Goal: Task Accomplishment & Management: Complete application form

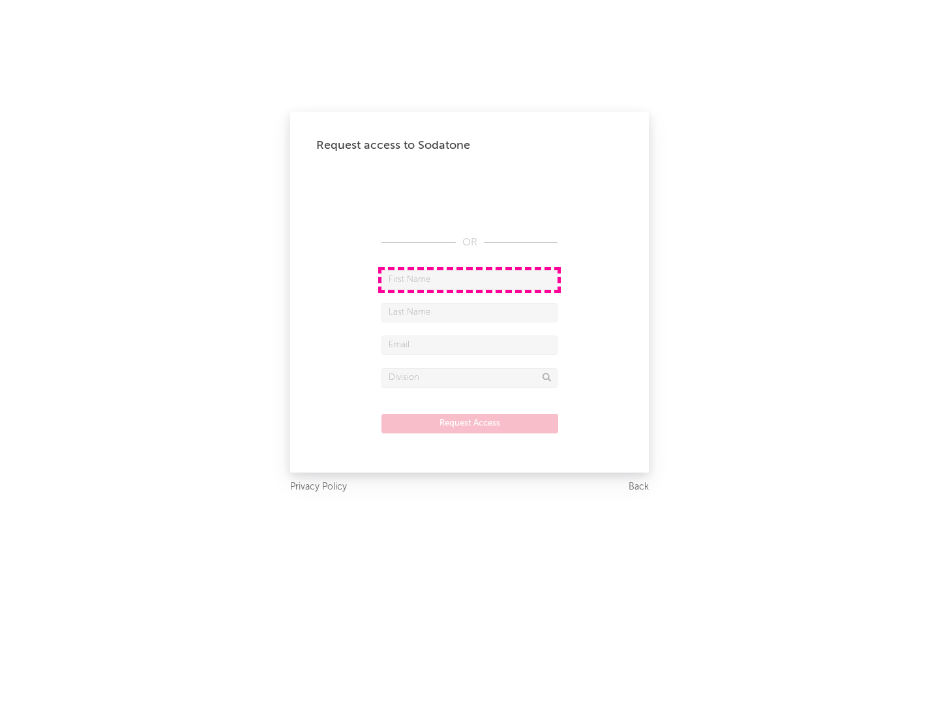
click at [470, 279] on input "text" at bounding box center [470, 280] width 176 height 20
type input "[PERSON_NAME]"
click at [470, 312] on input "text" at bounding box center [470, 313] width 176 height 20
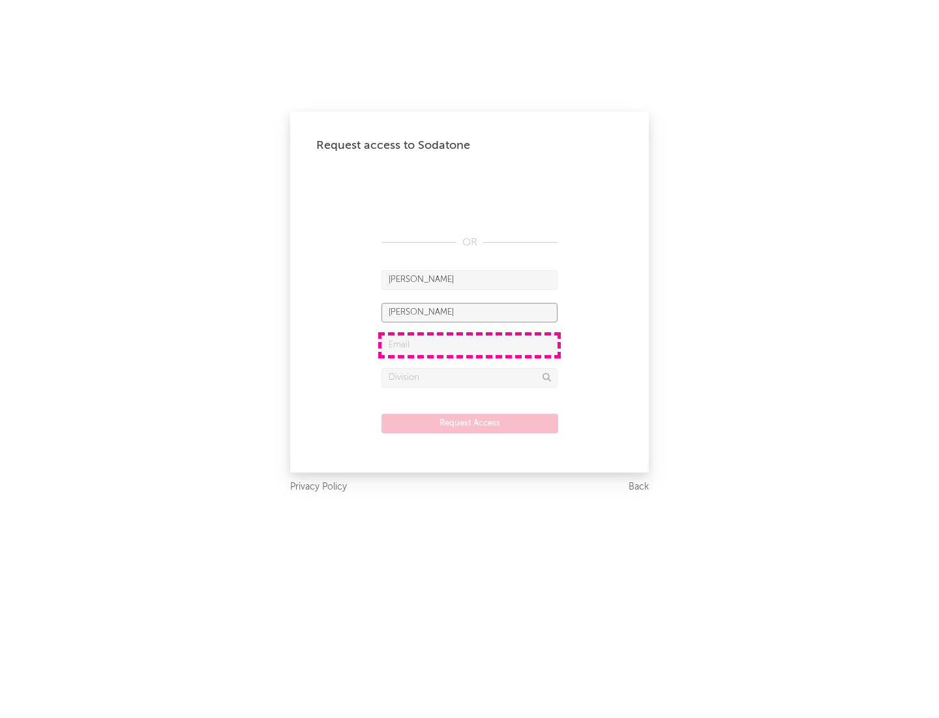
type input "[PERSON_NAME]"
click at [470, 344] on input "text" at bounding box center [470, 345] width 176 height 20
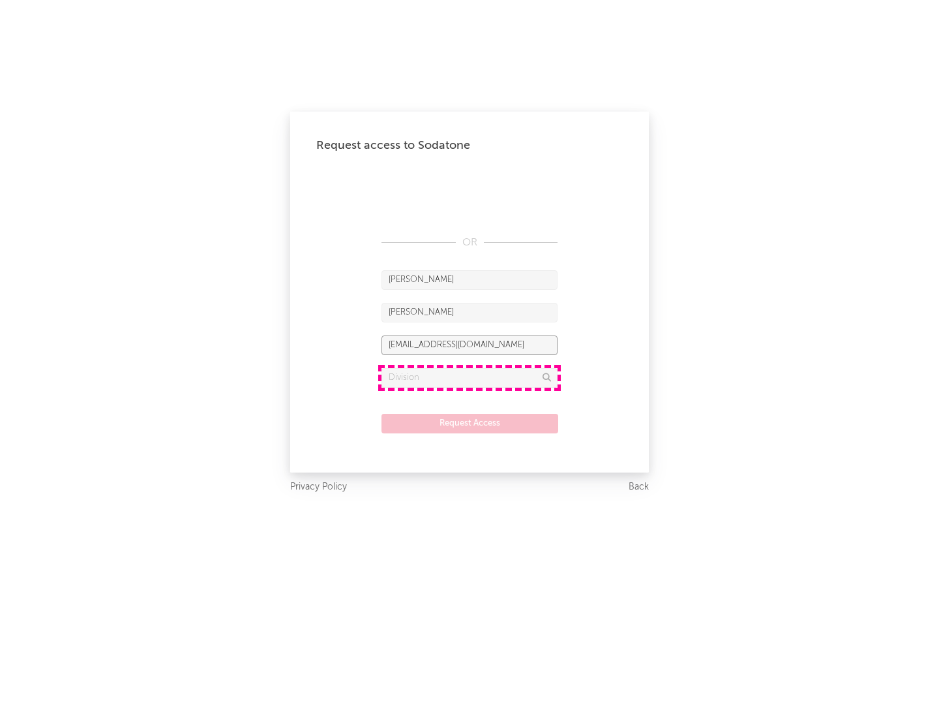
type input "[EMAIL_ADDRESS][DOMAIN_NAME]"
click at [470, 377] on input "text" at bounding box center [470, 378] width 176 height 20
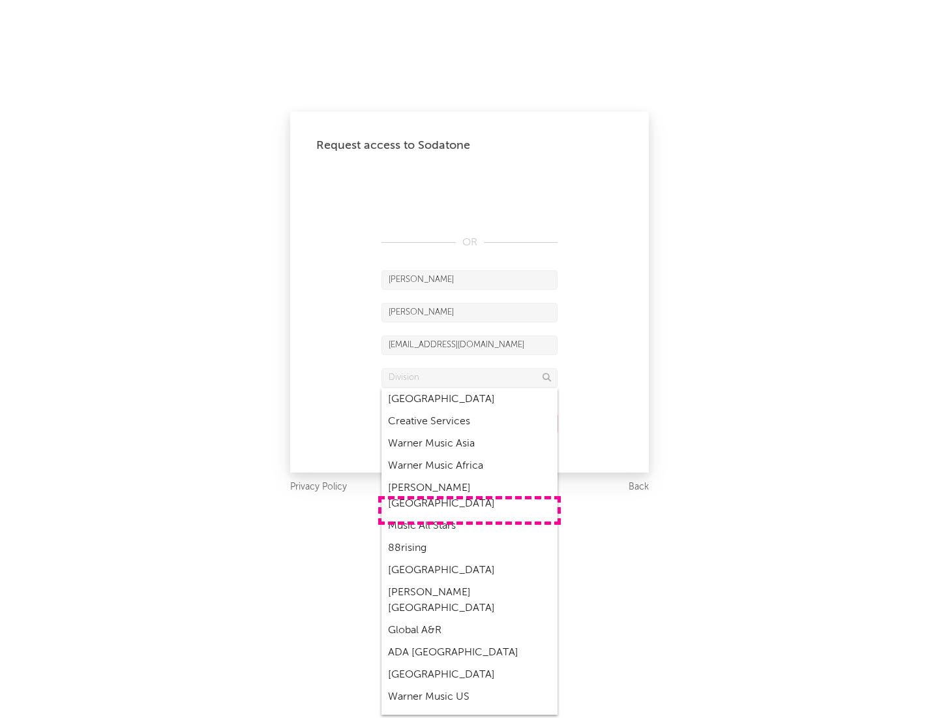
click at [470, 515] on div "Music All Stars" at bounding box center [470, 526] width 176 height 22
type input "Music All Stars"
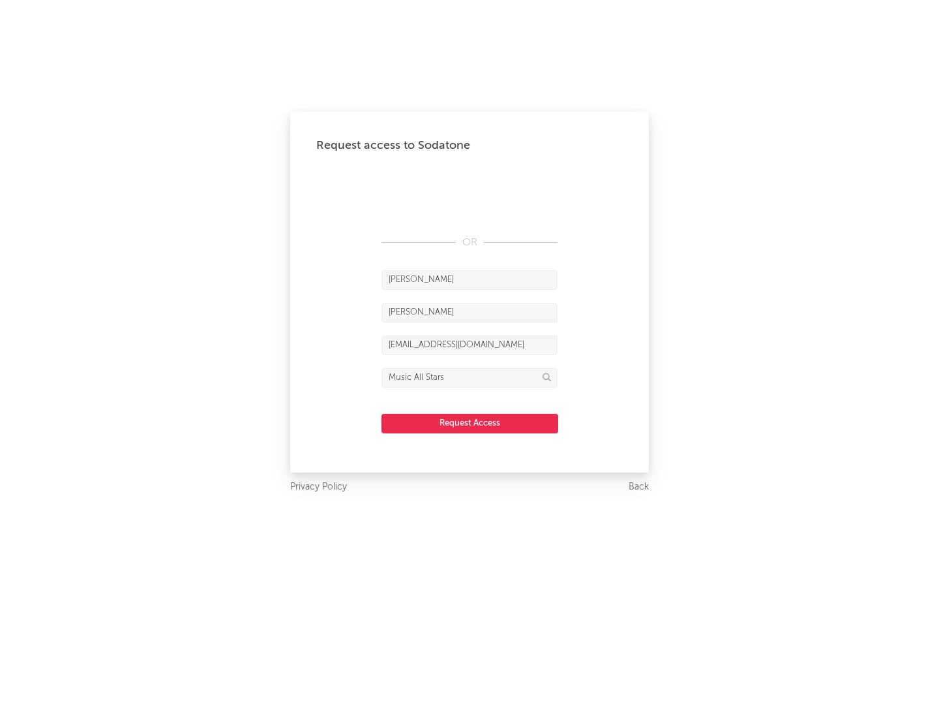
click at [470, 423] on button "Request Access" at bounding box center [470, 424] width 177 height 20
